Goal: Information Seeking & Learning: Learn about a topic

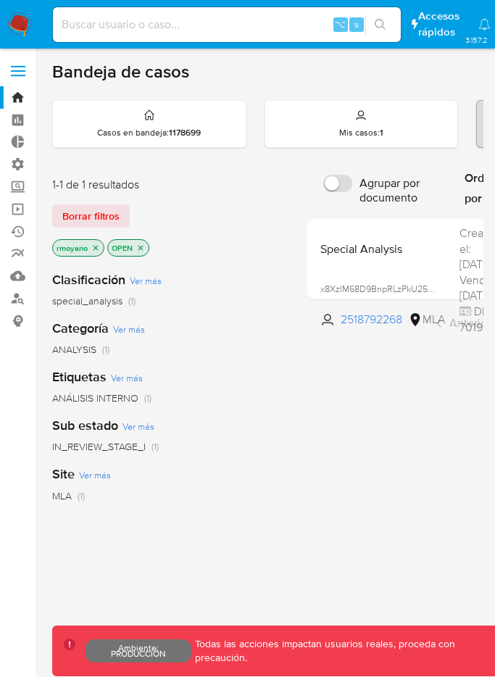
click at [136, 25] on input at bounding box center [227, 24] width 348 height 19
type input "fravega"
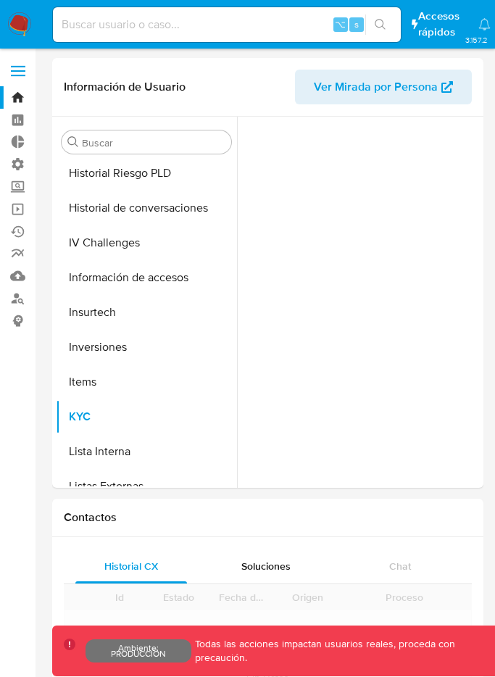
scroll to position [683, 0]
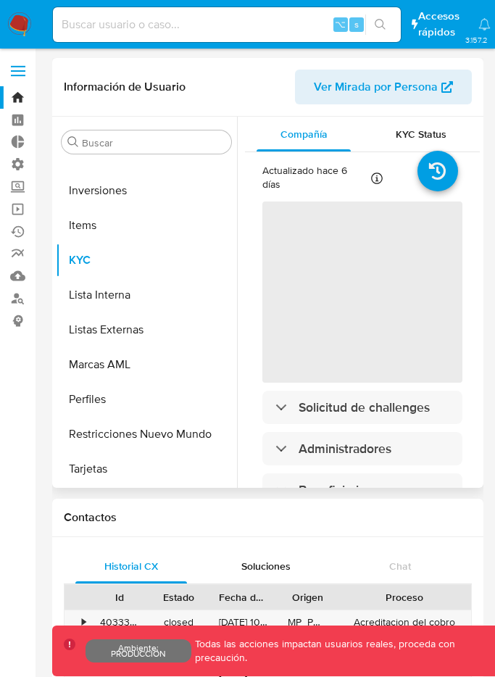
click at [364, 82] on span "Ver Mirada por Persona" at bounding box center [376, 87] width 124 height 35
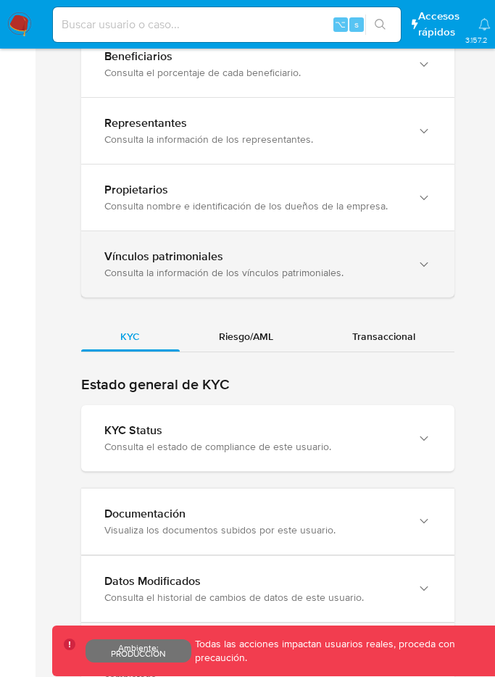
scroll to position [1509, 0]
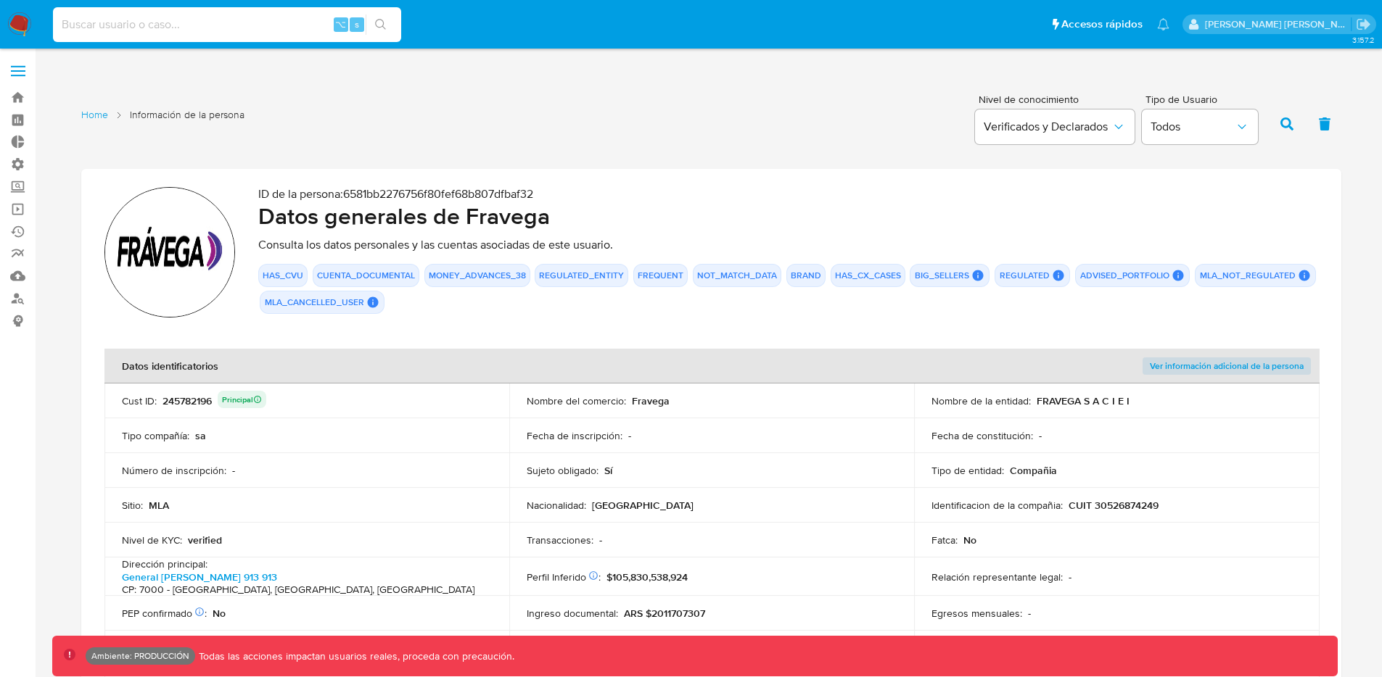
click at [162, 33] on input at bounding box center [227, 24] width 348 height 19
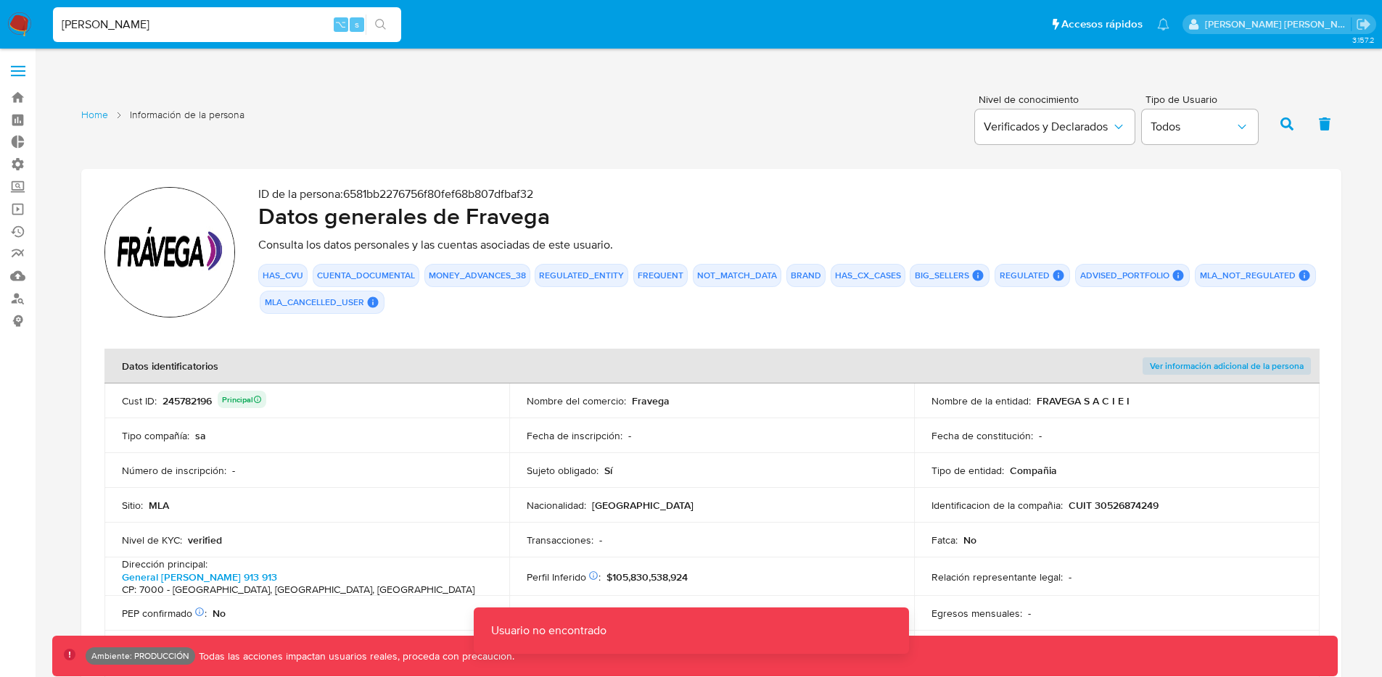
click at [120, 16] on input "facundo fravega" at bounding box center [227, 24] width 348 height 19
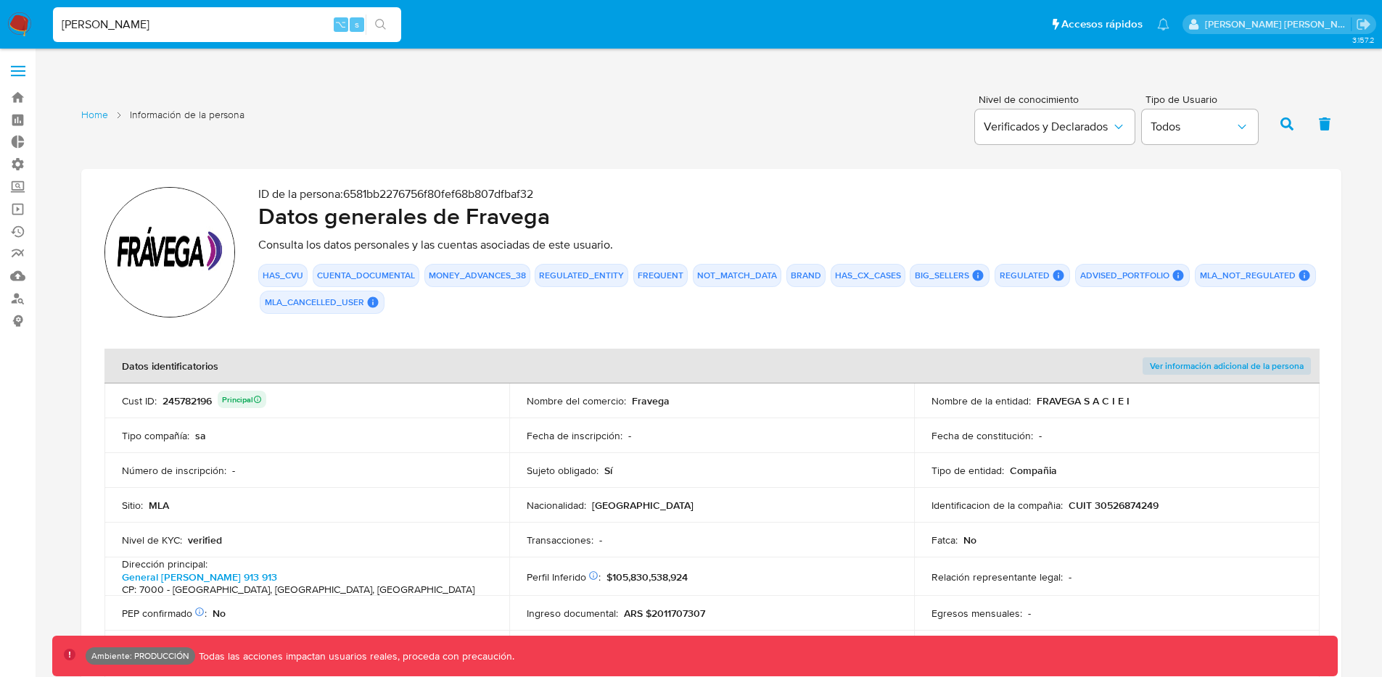
click at [118, 23] on input "facundo fravega" at bounding box center [227, 24] width 348 height 19
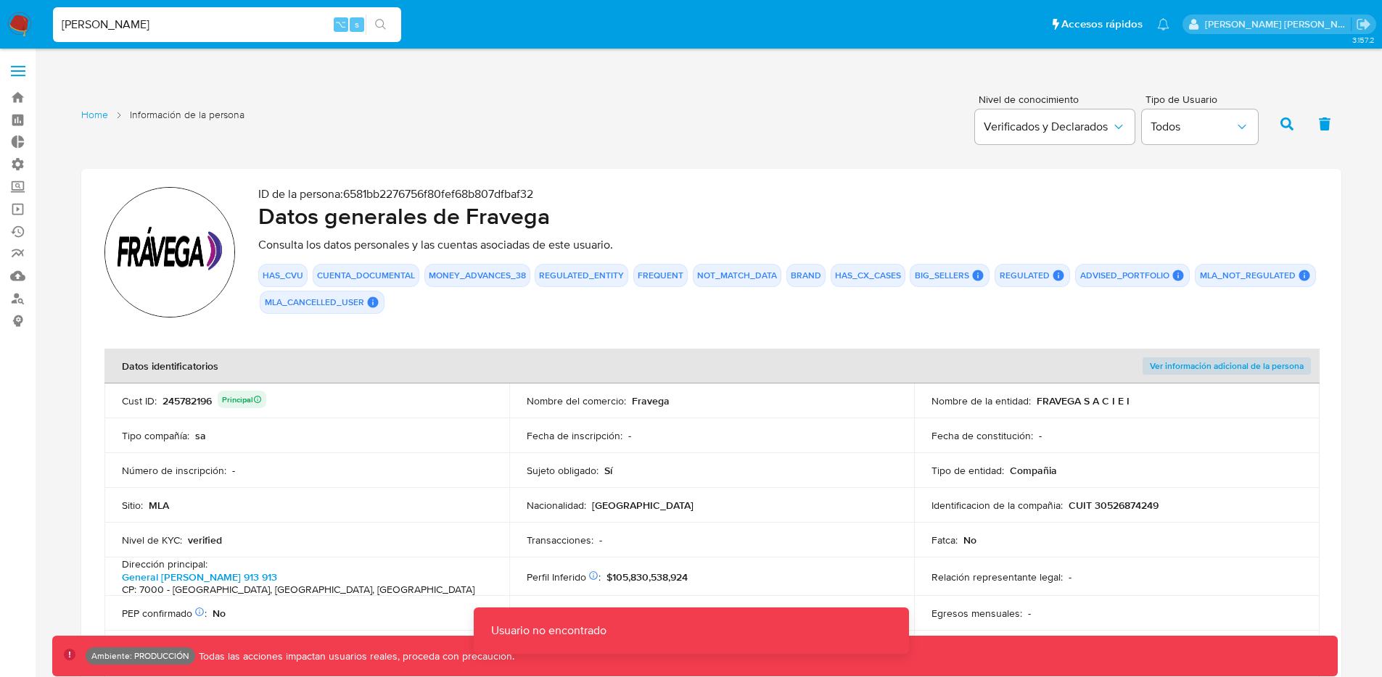
click at [139, 28] on input "facundo frávega" at bounding box center [227, 24] width 348 height 19
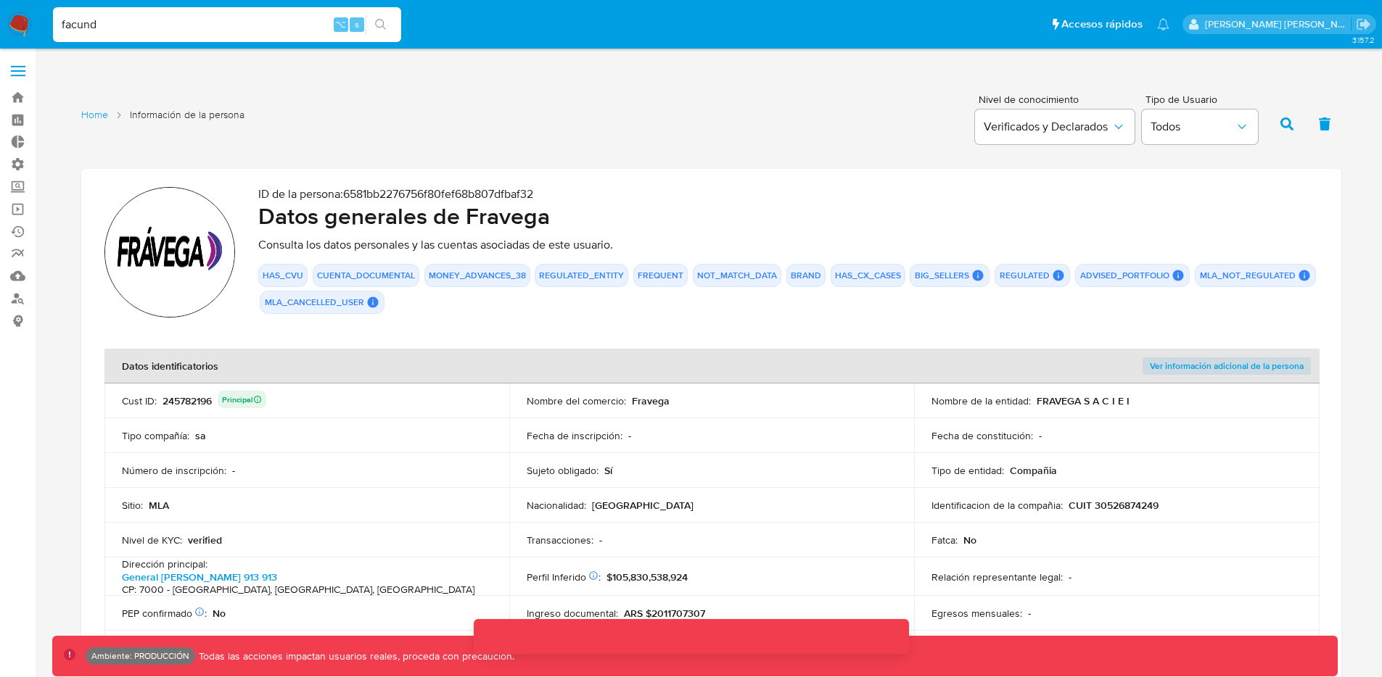
type input "facund"
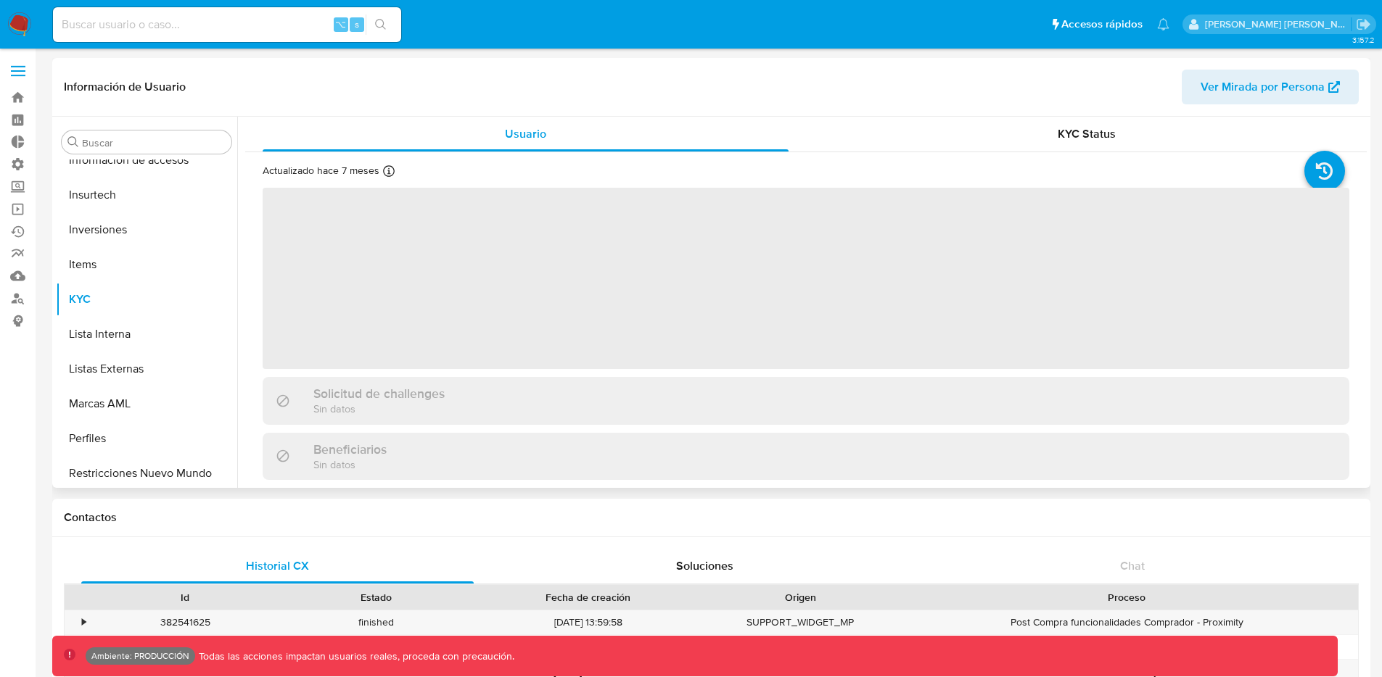
scroll to position [683, 0]
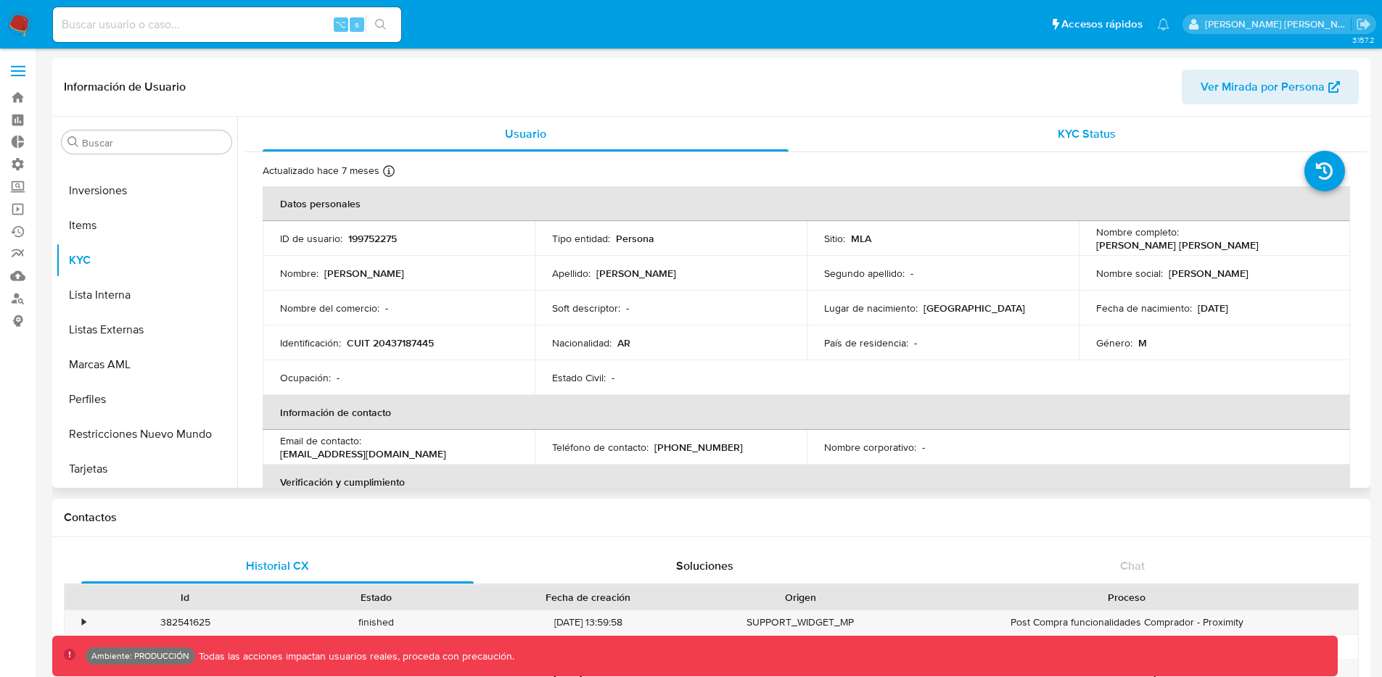
select select "10"
click at [1199, 85] on button "Ver Mirada por Persona" at bounding box center [1270, 87] width 177 height 35
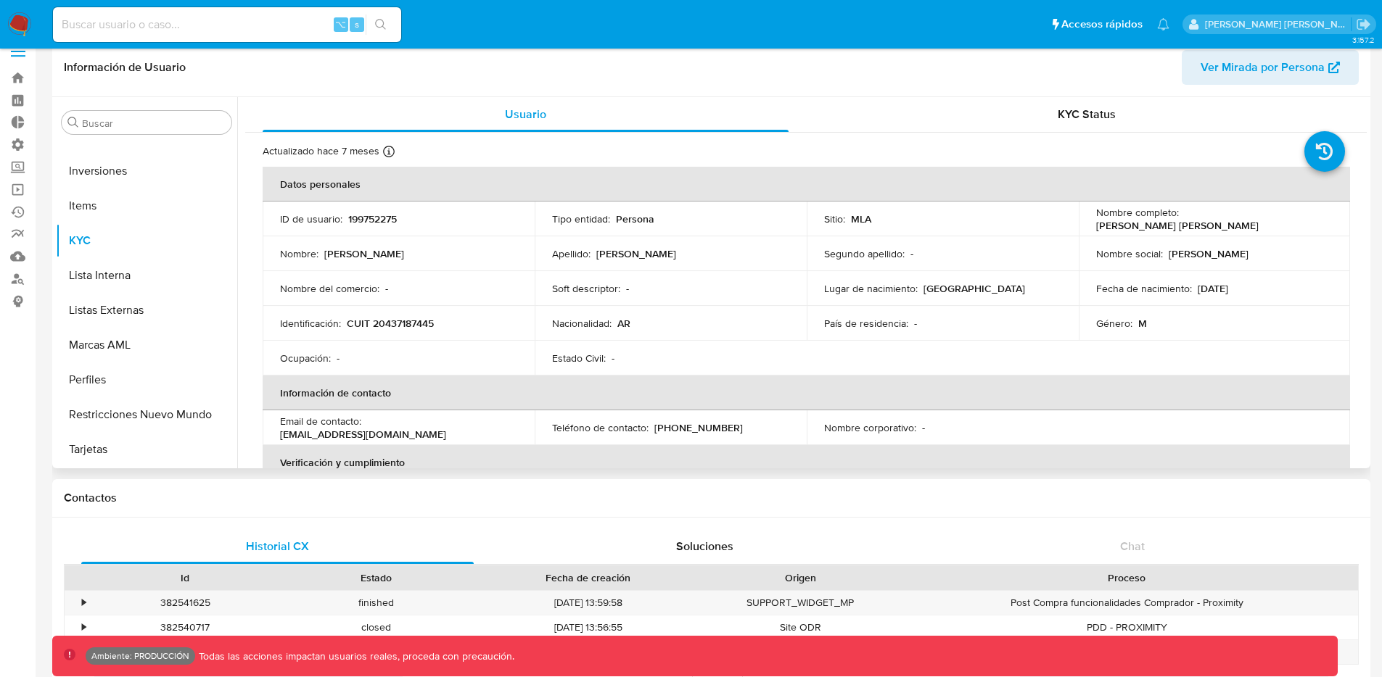
click at [1259, 64] on span "Ver Mirada por Persona" at bounding box center [1262, 67] width 124 height 35
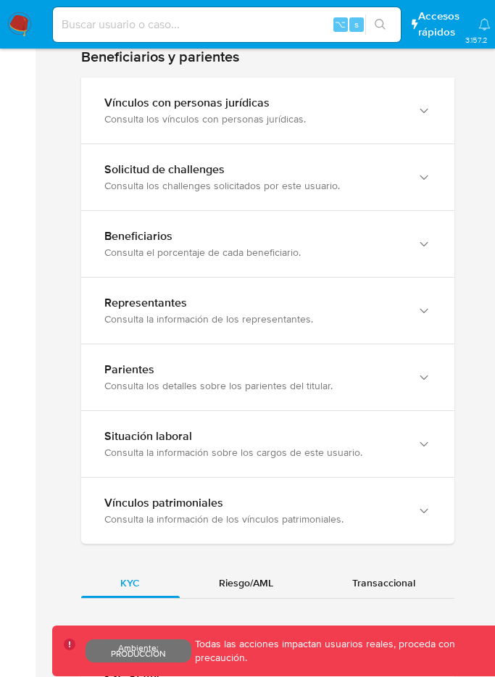
scroll to position [1259, 0]
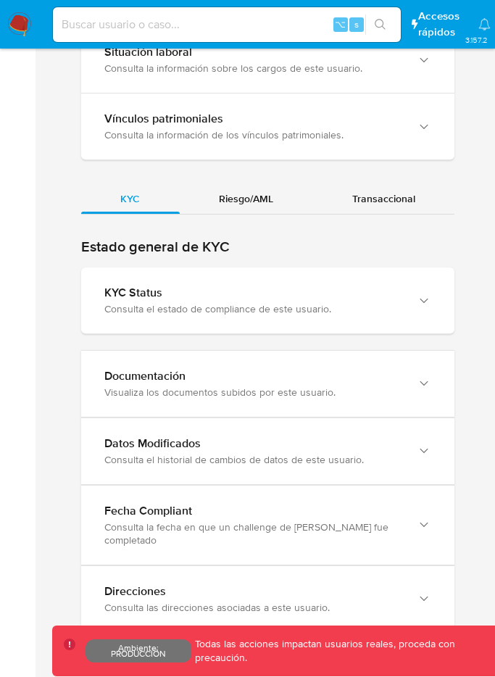
click at [219, 206] on span "Riesgo/AML" at bounding box center [246, 198] width 54 height 15
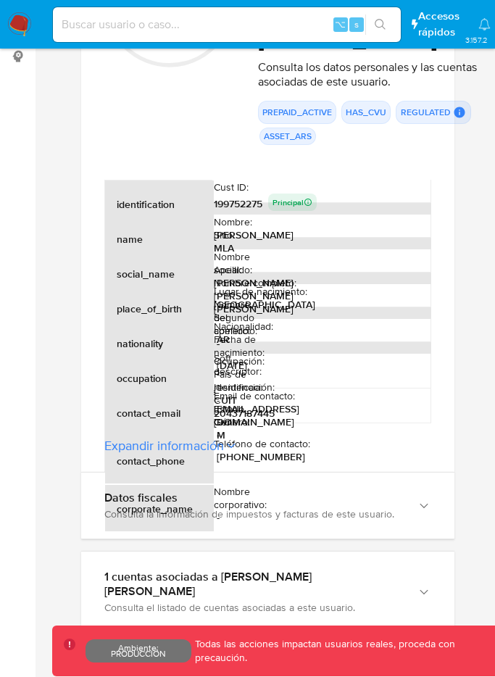
scroll to position [0, 0]
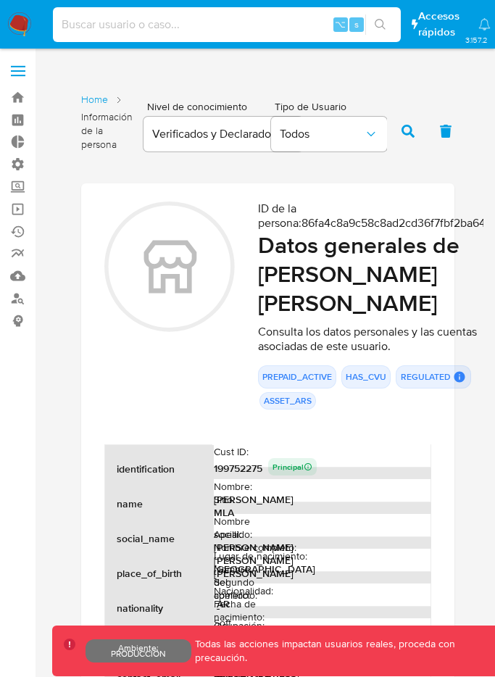
click at [184, 25] on input at bounding box center [227, 24] width 348 height 19
type input "fravega"
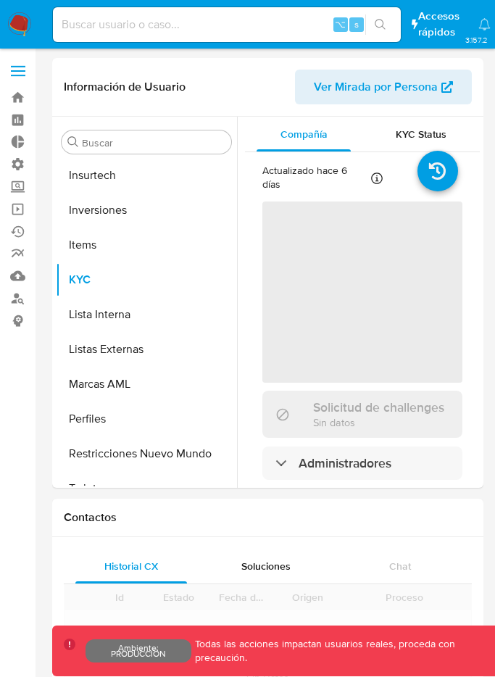
scroll to position [683, 0]
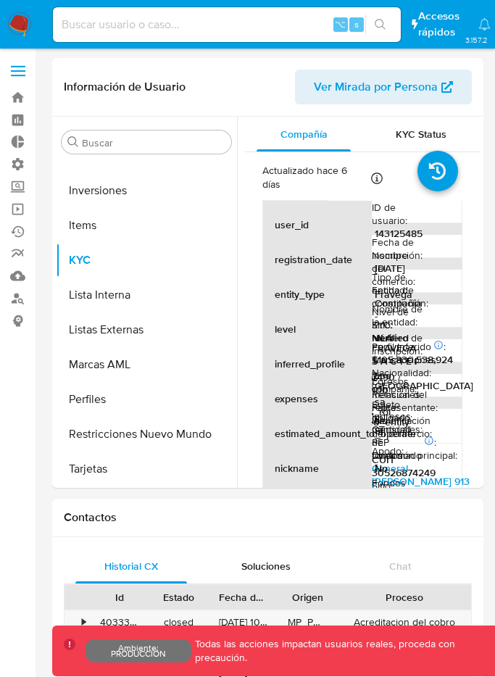
select select "10"
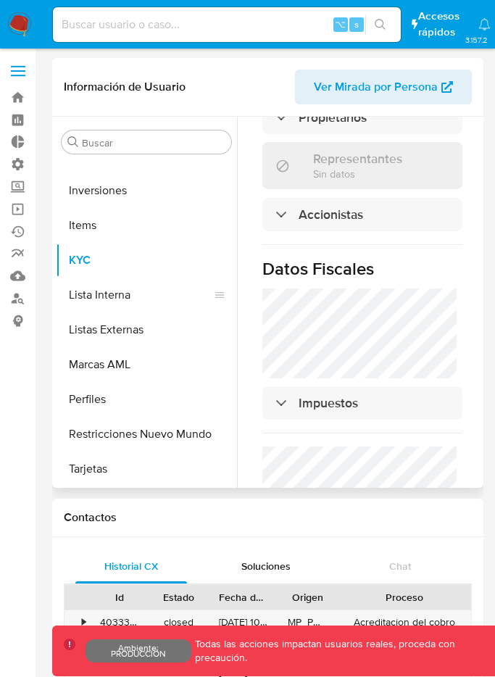
scroll to position [662, 0]
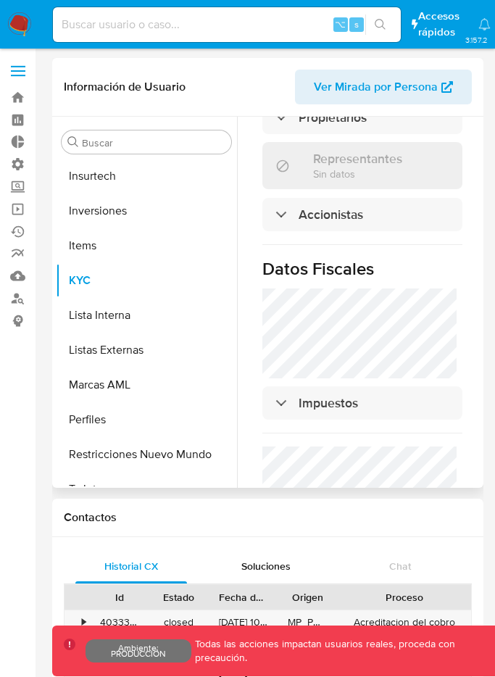
click at [396, 91] on span "Ver Mirada por Persona" at bounding box center [376, 87] width 124 height 35
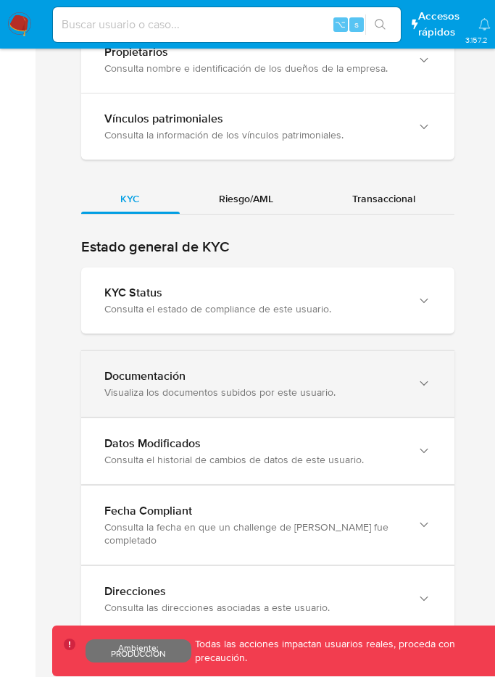
scroll to position [1390, 0]
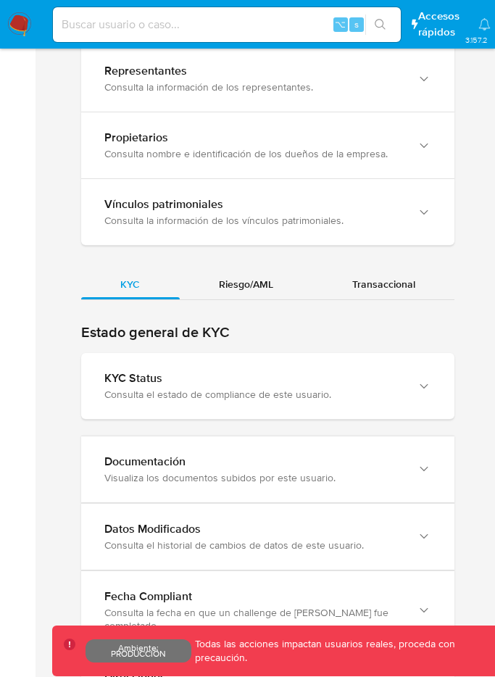
click at [238, 300] on div "Riesgo/AML" at bounding box center [246, 284] width 133 height 30
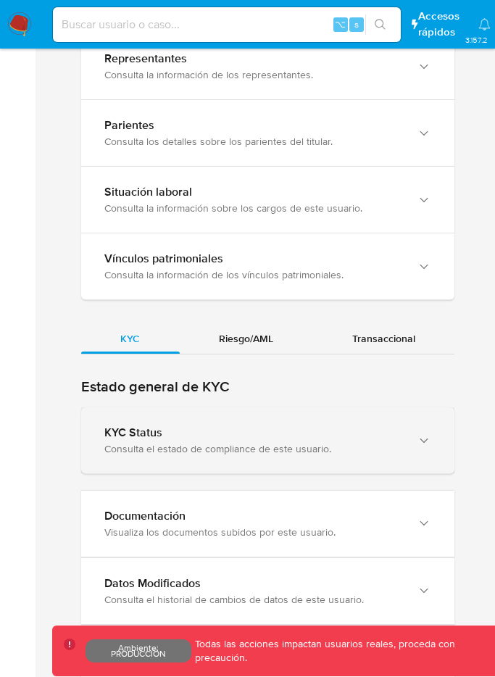
scroll to position [1259, 0]
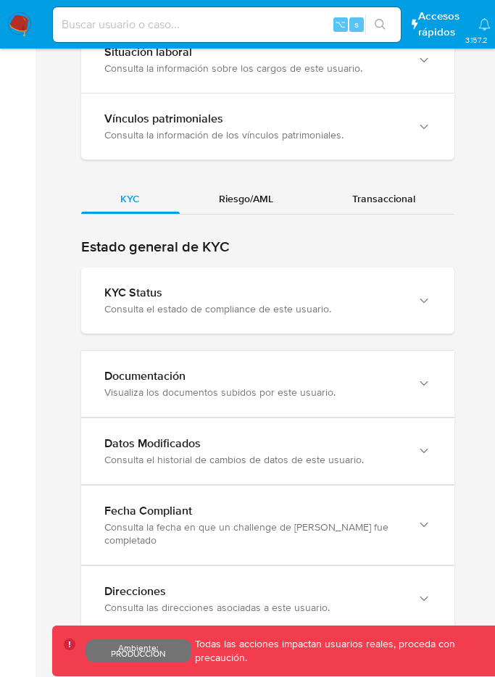
click at [252, 214] on div "Riesgo/AML" at bounding box center [246, 199] width 133 height 30
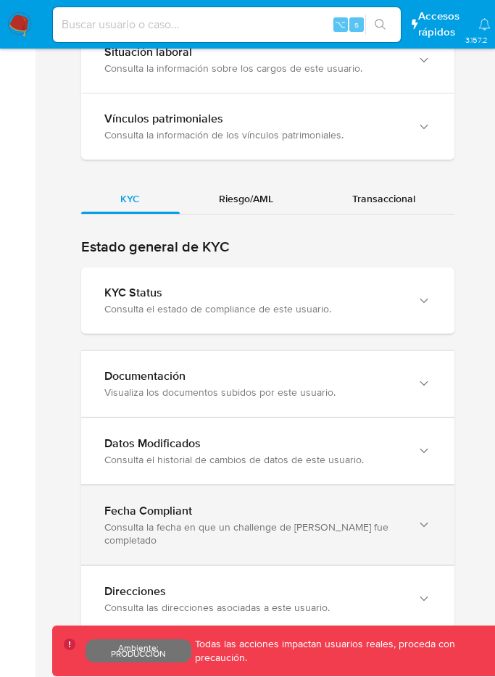
scroll to position [1259, 0]
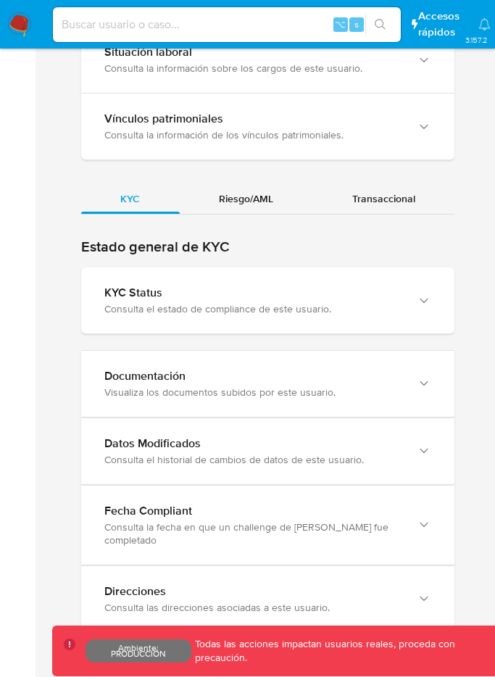
click at [255, 206] on span "Riesgo/AML" at bounding box center [246, 198] width 54 height 15
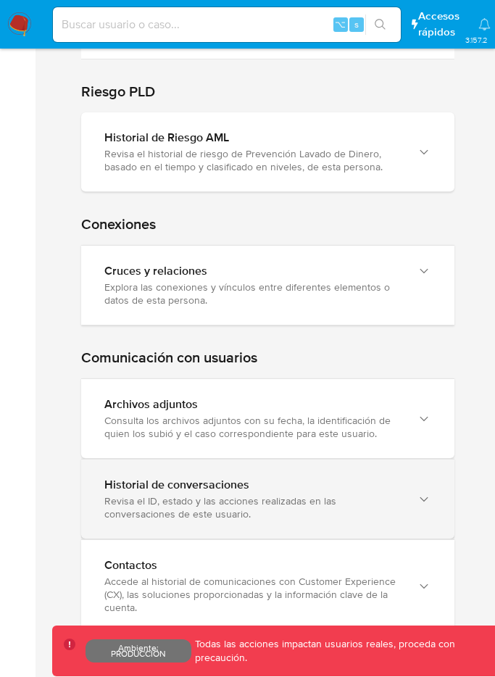
scroll to position [2000, 0]
